Goal: Task Accomplishment & Management: Manage account settings

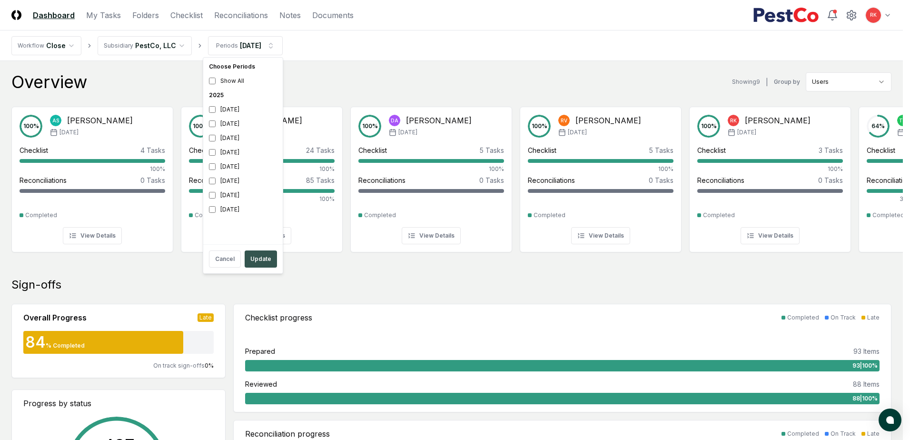
click at [262, 266] on button "Update" at bounding box center [261, 258] width 32 height 17
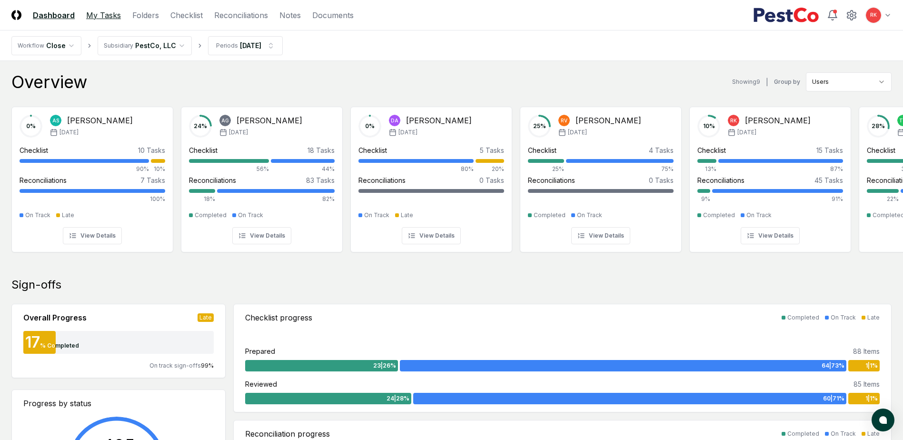
click at [105, 20] on link "My Tasks" at bounding box center [103, 15] width 35 height 11
